Goal: Task Accomplishment & Management: Manage account settings

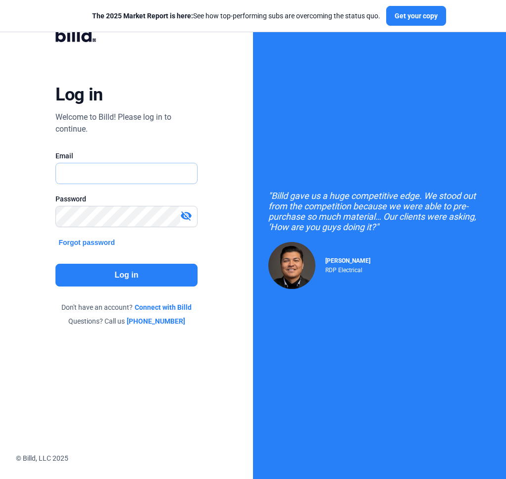
type input "[PERSON_NAME][EMAIL_ADDRESS][DOMAIN_NAME]"
click at [122, 267] on button "Log in" at bounding box center [126, 275] width 142 height 23
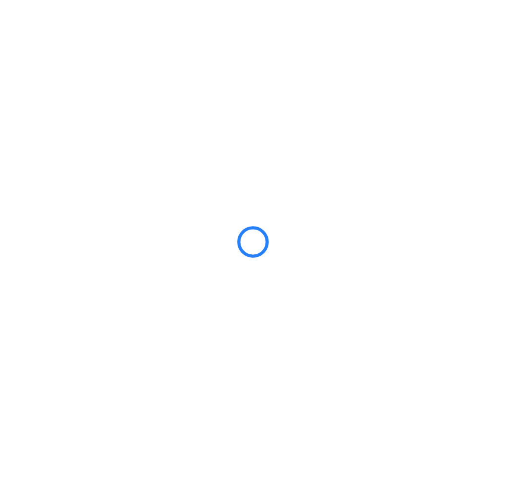
drag, startPoint x: 503, startPoint y: 120, endPoint x: 584, endPoint y: 120, distance: 80.7
click at [505, 120] on html "We value your privacy We use cookies to enhance your browsing experience, serve…" at bounding box center [253, 239] width 506 height 479
